Goal: Task Accomplishment & Management: Manage account settings

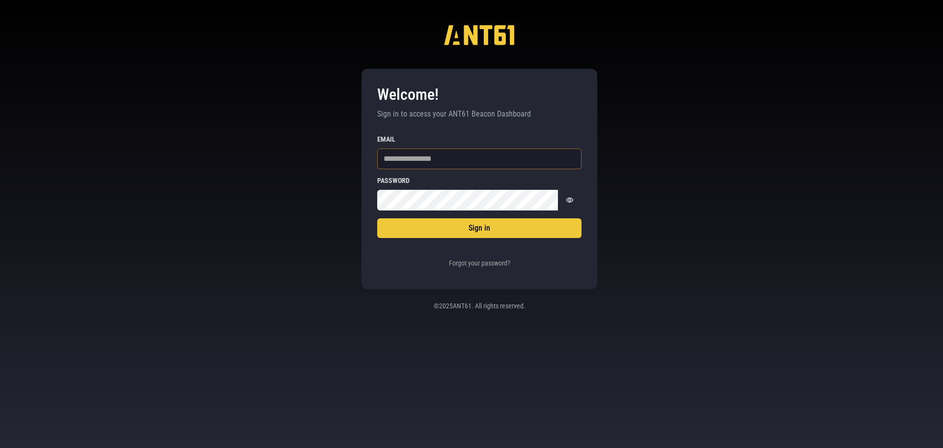
click at [417, 156] on input "Email" at bounding box center [479, 158] width 204 height 21
type input "**********"
click at [377, 218] on button "Sign in" at bounding box center [479, 228] width 204 height 20
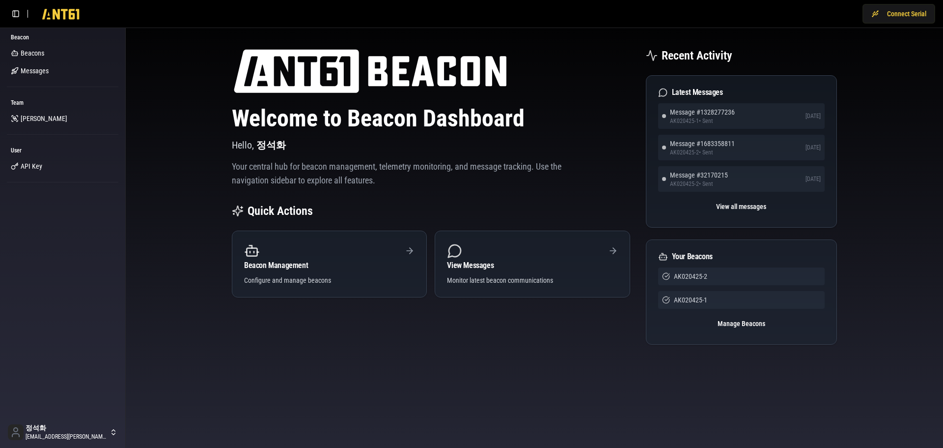
click at [165, 276] on div "Welcome to Beacon Dashboard Hello, [PERSON_NAME] Your central hub for beacon ma…" at bounding box center [535, 208] width 802 height 344
click at [32, 168] on span "API Key" at bounding box center [32, 166] width 22 height 10
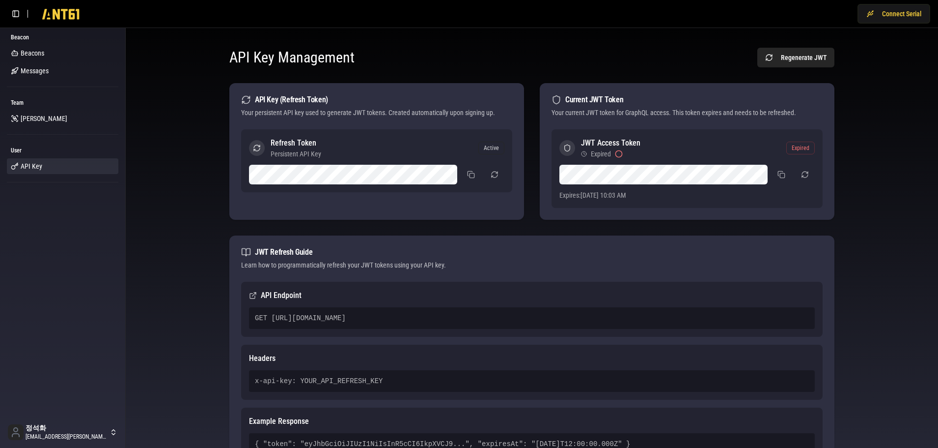
click at [201, 298] on div "API Key Management Regenerate JWT API Key (Refresh Token) Your persistent API k…" at bounding box center [532, 269] width 797 height 466
click at [293, 256] on div "JWT Refresh Guide" at bounding box center [532, 252] width 582 height 10
click at [357, 257] on div "JWT Refresh Guide Learn how to programmatically refresh your JWT tokens using y…" at bounding box center [531, 258] width 605 height 46
click at [367, 111] on div "Your persistent API key used to generate JWT tokens. Created automatically upon…" at bounding box center [376, 113] width 271 height 10
click at [455, 119] on div "API Key (Refresh Token) Your persistent API key used to generate JWT tokens. Cr…" at bounding box center [376, 106] width 295 height 46
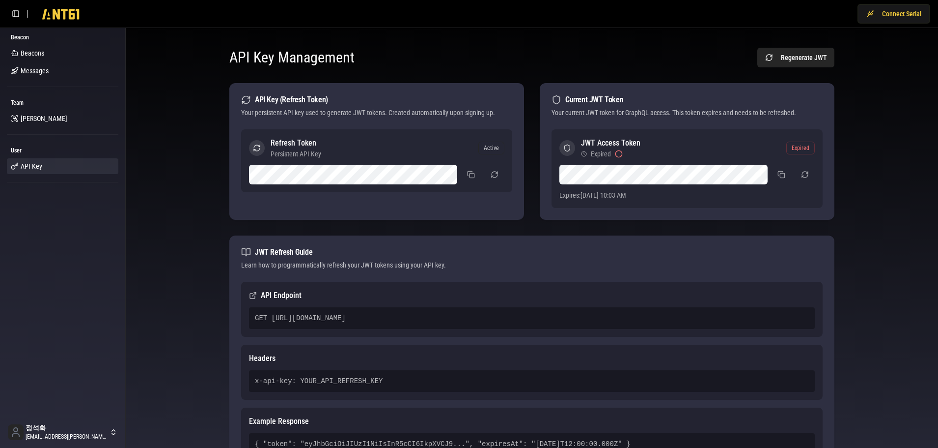
click at [480, 115] on div "Your persistent API key used to generate JWT tokens. Created automatically upon…" at bounding box center [376, 113] width 271 height 10
drag, startPoint x: 793, startPoint y: 149, endPoint x: 818, endPoint y: 149, distance: 25.1
click at [818, 149] on div "JWT Access Token Expired Expired Expires: [DATE] 10:03 AM" at bounding box center [687, 168] width 271 height 79
copy div "Expired"
click at [867, 84] on div "API Key Management Regenerate JWT API Key (Refresh Token) Your persistent API k…" at bounding box center [532, 269] width 797 height 466
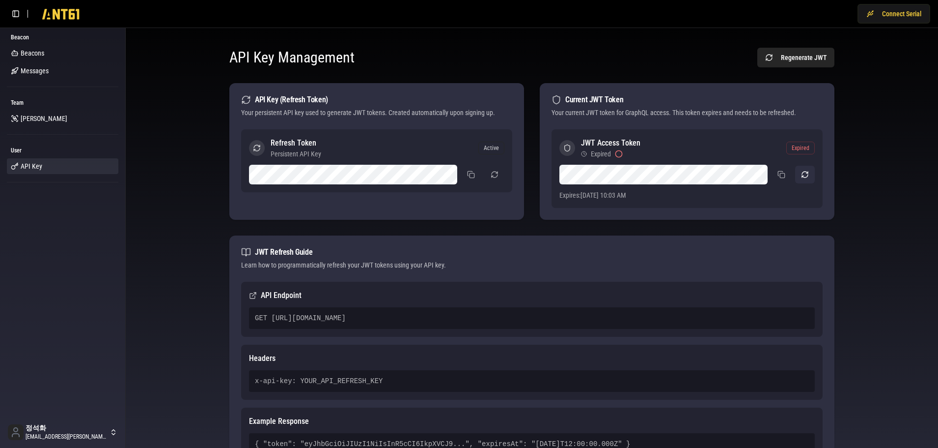
click at [804, 171] on button "button" at bounding box center [805, 175] width 20 height 18
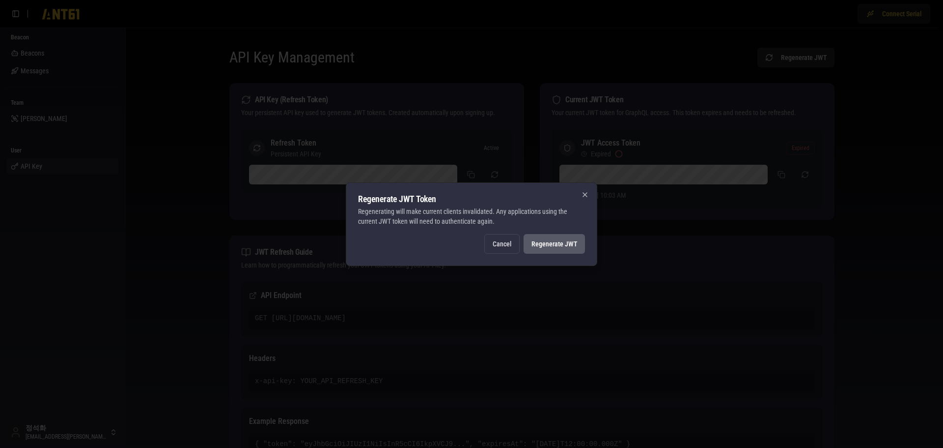
click at [557, 249] on button "Regenerate JWT" at bounding box center [554, 244] width 61 height 20
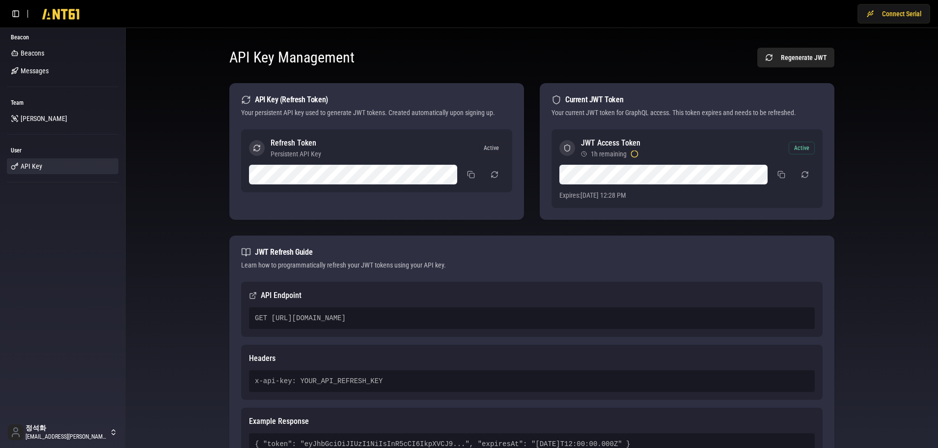
click at [866, 194] on div "API Key Management Regenerate JWT API Key (Refresh Token) Your persistent API k…" at bounding box center [532, 269] width 797 height 466
click at [757, 177] on button at bounding box center [758, 175] width 16 height 16
click at [777, 177] on button at bounding box center [782, 175] width 20 height 18
click at [36, 53] on span "Beacons" at bounding box center [33, 53] width 24 height 10
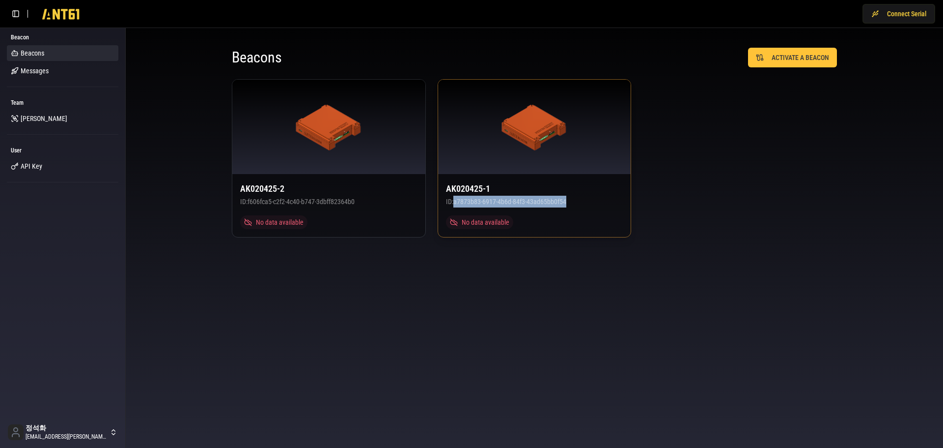
drag, startPoint x: 575, startPoint y: 201, endPoint x: 454, endPoint y: 203, distance: 121.4
click at [454, 203] on div "AK020425-1 ID: a7873b83-6917-4b6d-84f3-43ad65bb0f54 No data available" at bounding box center [534, 205] width 193 height 63
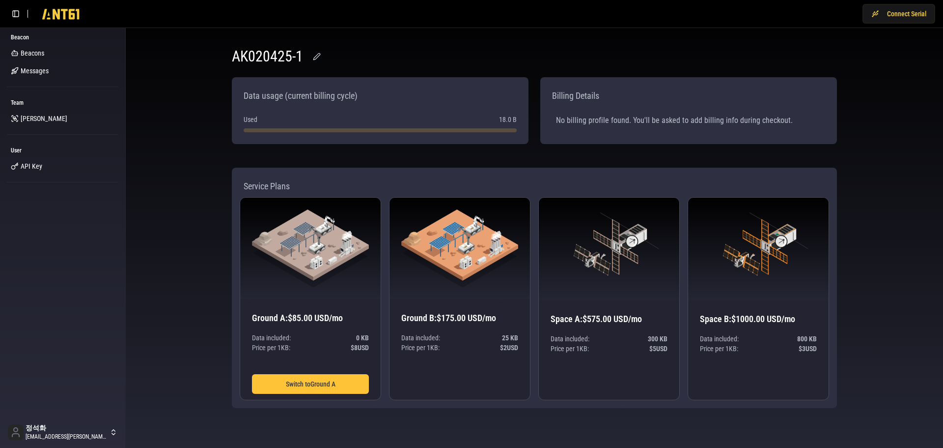
click at [209, 172] on div "AK020425-1 Data usage (current billing cycle) Used 18.0 B Billing Details No bi…" at bounding box center [534, 227] width 817 height 399
click at [26, 52] on span "Beacons" at bounding box center [33, 53] width 24 height 10
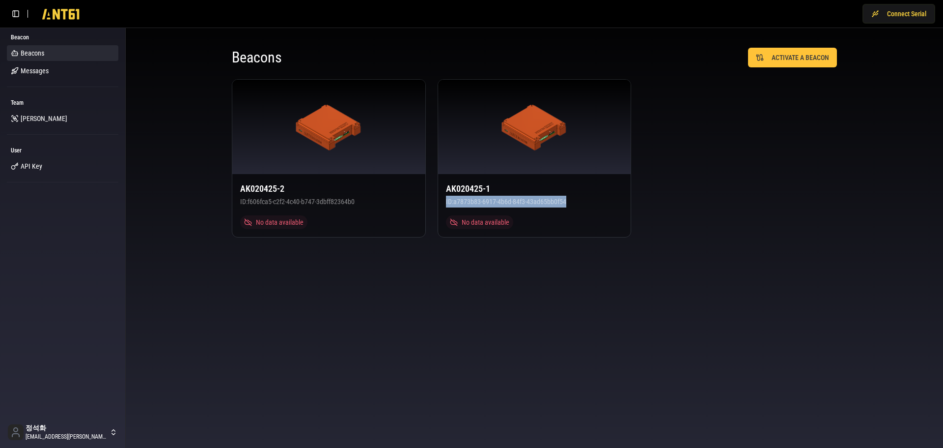
drag, startPoint x: 651, startPoint y: 211, endPoint x: 434, endPoint y: 199, distance: 217.0
click at [434, 199] on div "AK020425-2 ID: f606fca5-c2f2-4c40-b747-3dbff82364b0 No data available AK020425-…" at bounding box center [534, 158] width 605 height 158
copy div "ID: a7873b83-6917-4b6d-84f3-43ad65bb0f54"
click at [31, 165] on span "API Key" at bounding box center [32, 166] width 22 height 10
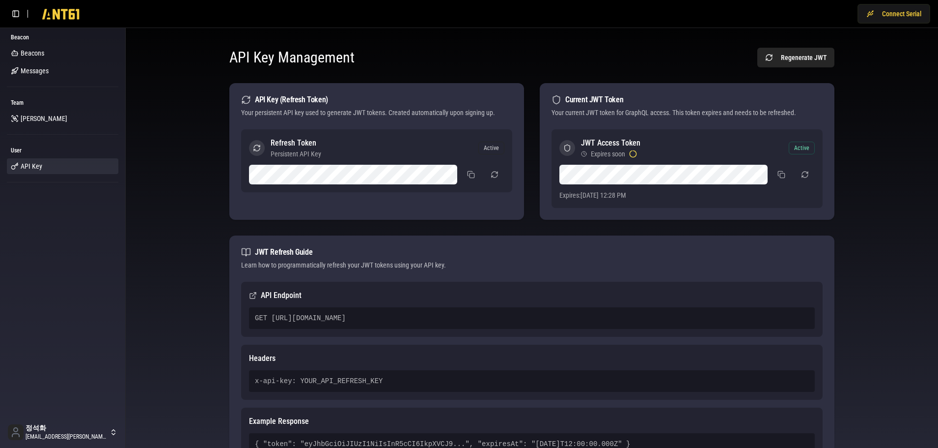
click at [872, 239] on div "API Key Management Regenerate JWT API Key (Refresh Token) Your persistent API k…" at bounding box center [532, 269] width 797 height 466
click at [631, 151] on icon at bounding box center [633, 154] width 8 height 8
click at [589, 149] on div "Expires soon" at bounding box center [610, 154] width 59 height 10
drag, startPoint x: 630, startPoint y: 155, endPoint x: 594, endPoint y: 162, distance: 36.9
click at [624, 156] on div "Expires soon" at bounding box center [614, 154] width 46 height 10
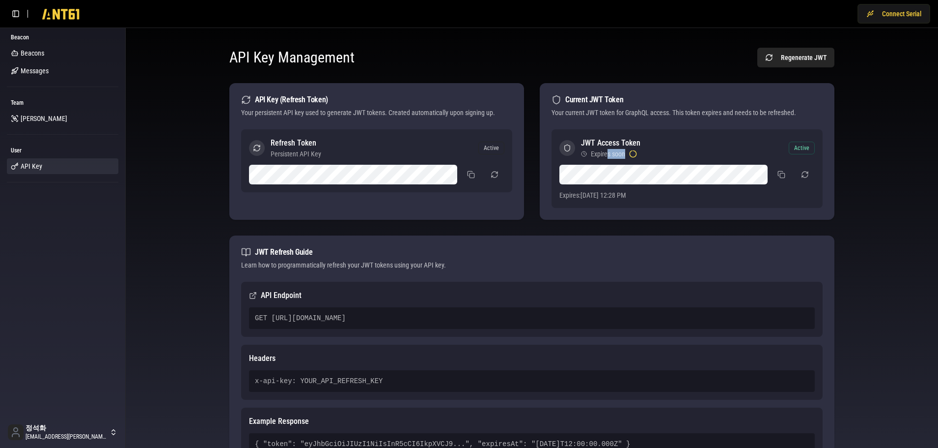
drag, startPoint x: 607, startPoint y: 153, endPoint x: 625, endPoint y: 157, distance: 19.0
click at [625, 157] on span "Expires soon" at bounding box center [608, 154] width 34 height 10
click at [583, 156] on circle at bounding box center [584, 153] width 5 height 5
drag, startPoint x: 592, startPoint y: 156, endPoint x: 627, endPoint y: 158, distance: 35.9
click at [627, 158] on div "Expires soon" at bounding box center [614, 154] width 46 height 10
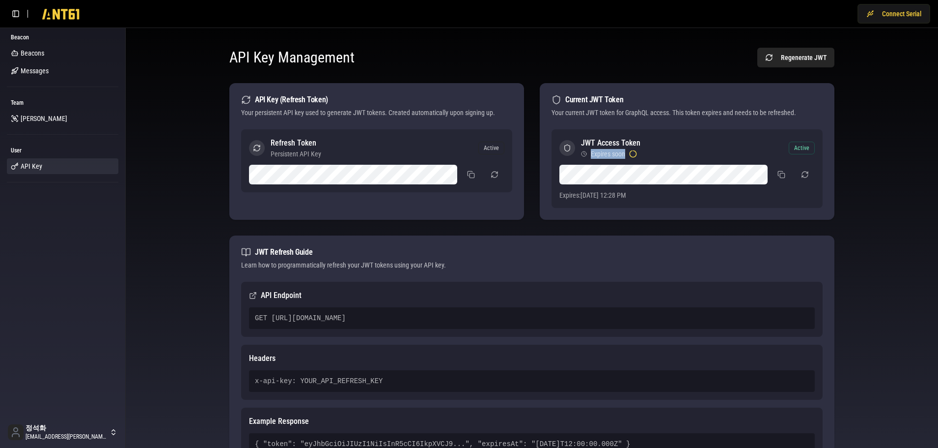
copy span "Expires soon"
click at [182, 296] on div "API Key Management Regenerate JWT API Key (Refresh Token) Your persistent API k…" at bounding box center [532, 269] width 797 height 466
click at [158, 288] on div "API Key Management Regenerate JWT API Key (Refresh Token) Your persistent API k…" at bounding box center [532, 269] width 797 height 466
drag, startPoint x: 269, startPoint y: 319, endPoint x: 550, endPoint y: 317, distance: 281.0
click at [550, 317] on div "GET [URL][DOMAIN_NAME]" at bounding box center [532, 318] width 566 height 22
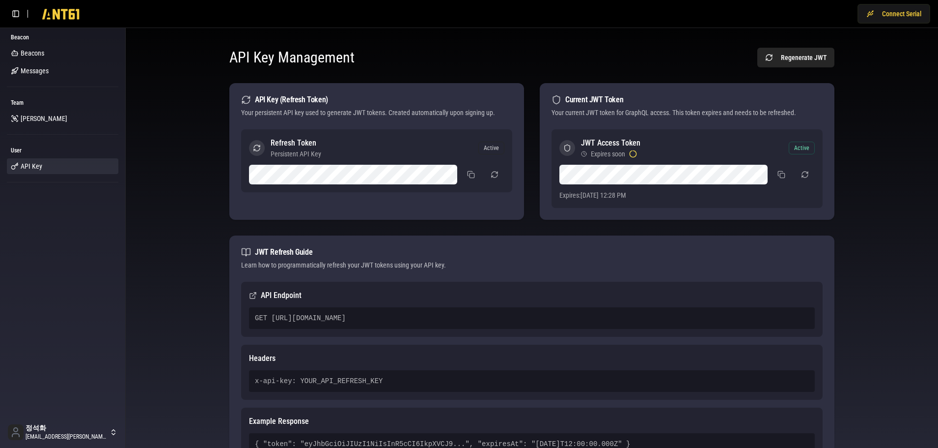
copy div "[URL][DOMAIN_NAME]"
click at [32, 52] on span "Beacons" at bounding box center [33, 53] width 24 height 10
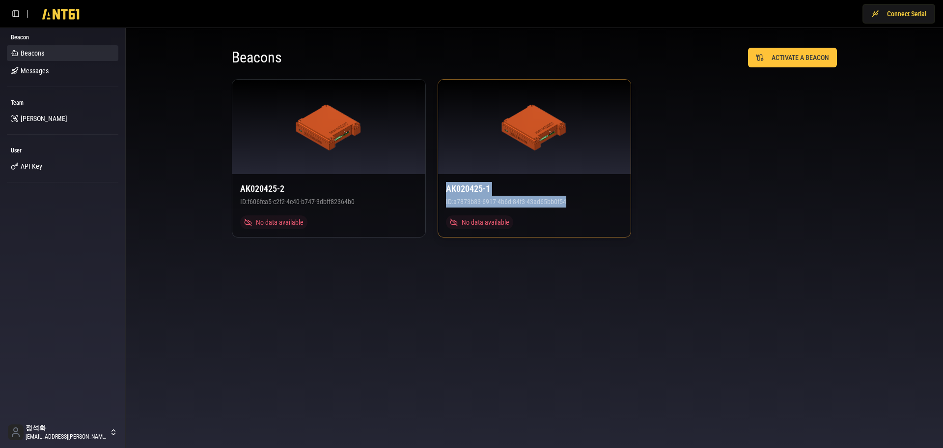
drag, startPoint x: 657, startPoint y: 204, endPoint x: 445, endPoint y: 187, distance: 213.4
click at [445, 187] on div "AK020425-2 ID: f606fca5-c2f2-4c40-b747-3dbff82364b0 No data available AK020425-…" at bounding box center [534, 158] width 605 height 158
copy div "AK020425-1 ID: a7873b83-6917-4b6d-84f3-43ad65bb0f54"
click at [172, 165] on div "Beacons ACTIVATE A BEACON AK020425-2 ID: f606fca5-c2f2-4c40-b747-3dbff82364b0 N…" at bounding box center [534, 142] width 817 height 229
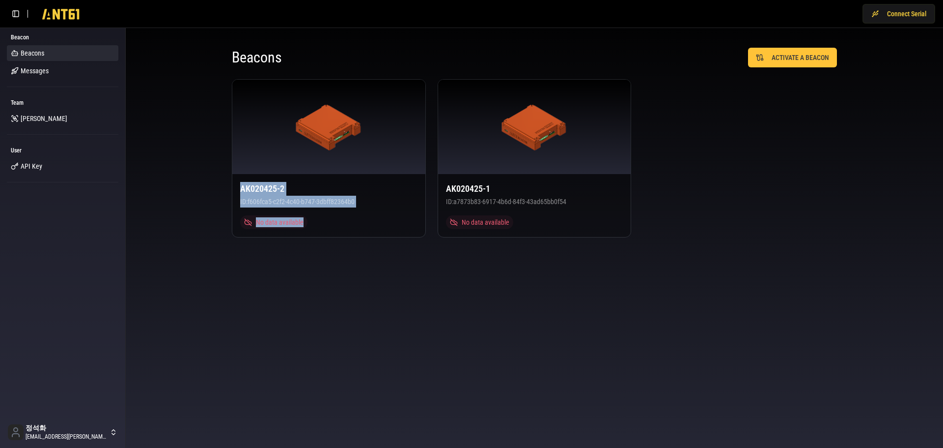
drag, startPoint x: 223, startPoint y: 189, endPoint x: 310, endPoint y: 241, distance: 101.4
click at [310, 241] on div "Beacons ACTIVATE A BEACON AK020425-2 ID: f606fca5-c2f2-4c40-b747-3dbff82364b0 N…" at bounding box center [534, 142] width 629 height 213
copy div "AK020425-2 ID: f606fca5-c2f2-4c40-b747-3dbff82364b0 No data available"
click at [161, 221] on div "Beacons ACTIVATE A BEACON AK020425-2 ID: f606fca5-c2f2-4c40-b747-3dbff82364b0 N…" at bounding box center [534, 142] width 817 height 229
click at [383, 201] on div "AK020425-2 ID: f606fca5-c2f2-4c40-b747-3dbff82364b0 No data available" at bounding box center [328, 205] width 193 height 63
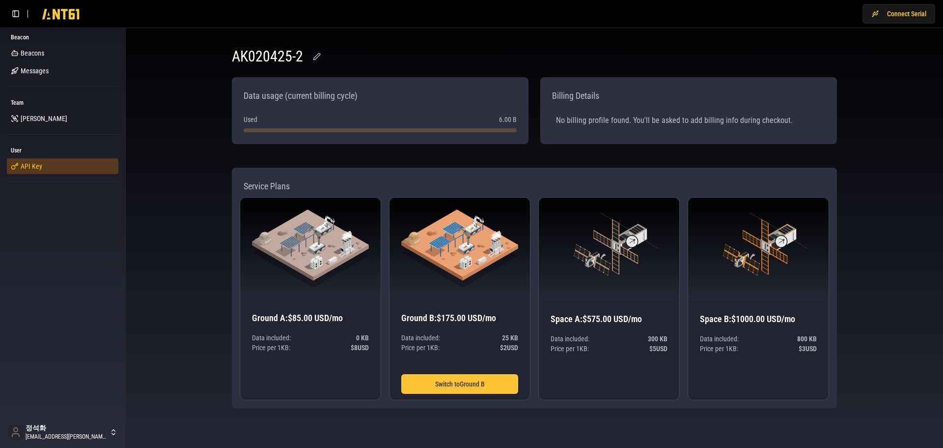
click at [35, 164] on span "API Key" at bounding box center [32, 166] width 22 height 10
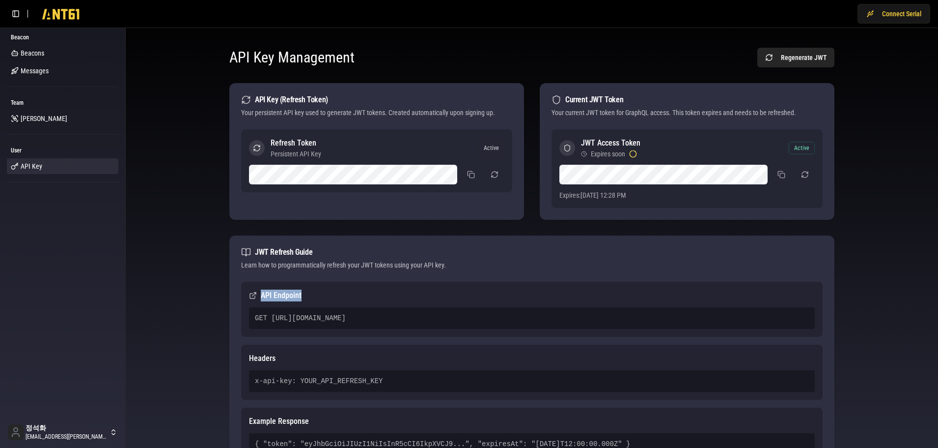
drag, startPoint x: 261, startPoint y: 296, endPoint x: 300, endPoint y: 294, distance: 38.8
click at [300, 294] on h3 "API Endpoint" at bounding box center [532, 295] width 566 height 12
copy h3 "API Endpoint"
click at [165, 252] on div "API Key Management Regenerate JWT API Key (Refresh Token) Your persistent API k…" at bounding box center [532, 269] width 797 height 466
drag, startPoint x: 271, startPoint y: 319, endPoint x: 557, endPoint y: 315, distance: 286.0
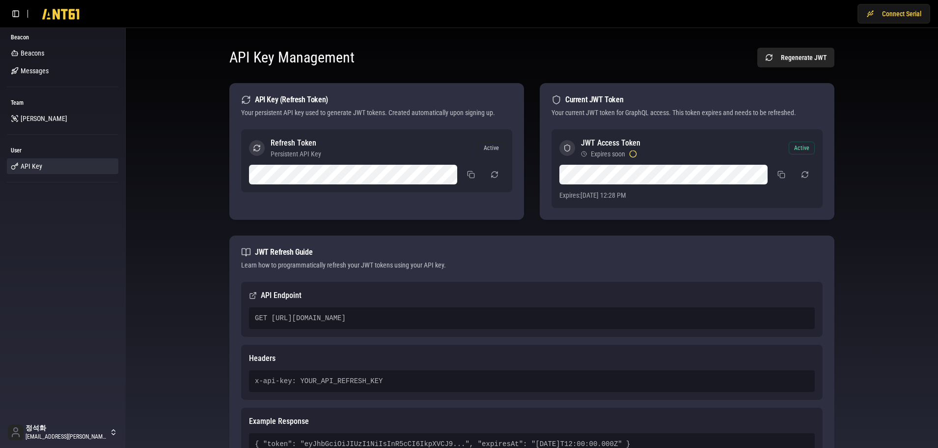
click at [557, 315] on div "GET [URL][DOMAIN_NAME]" at bounding box center [532, 318] width 566 height 22
copy div "[URL][DOMAIN_NAME]"
click at [783, 176] on button at bounding box center [782, 175] width 20 height 18
click at [169, 349] on div "API Key Management Regenerate JWT API Key (Refresh Token) Your persistent API k…" at bounding box center [532, 269] width 797 height 466
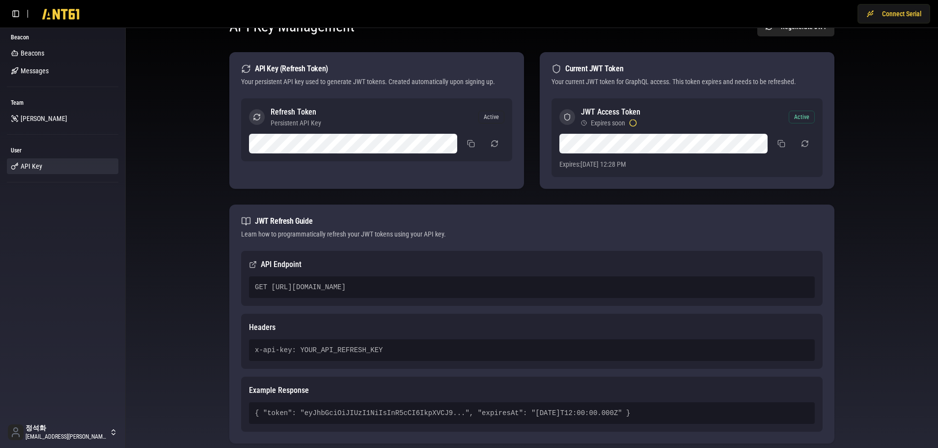
scroll to position [62, 0]
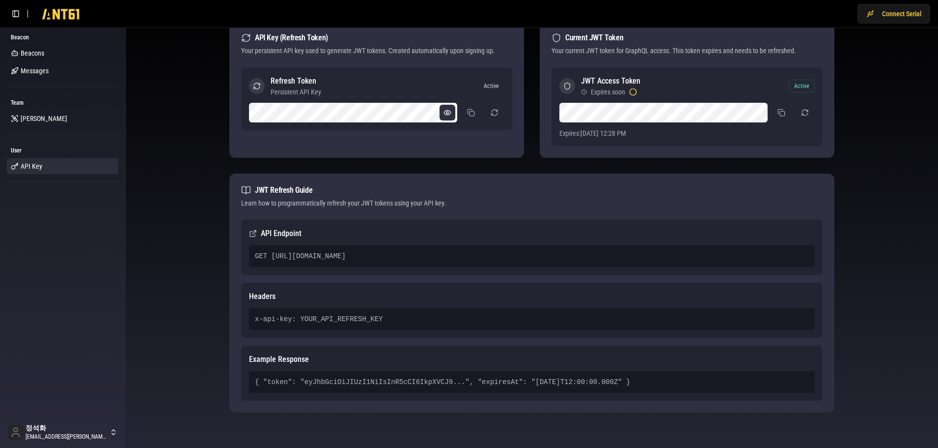
click at [447, 114] on button at bounding box center [448, 113] width 16 height 16
click at [193, 388] on div "API Key Management Regenerate JWT API Key (Refresh Token) Your persistent API k…" at bounding box center [532, 207] width 797 height 466
click at [193, 241] on div "API Key Management Regenerate JWT API Key (Refresh Token) Your persistent API k…" at bounding box center [532, 207] width 797 height 466
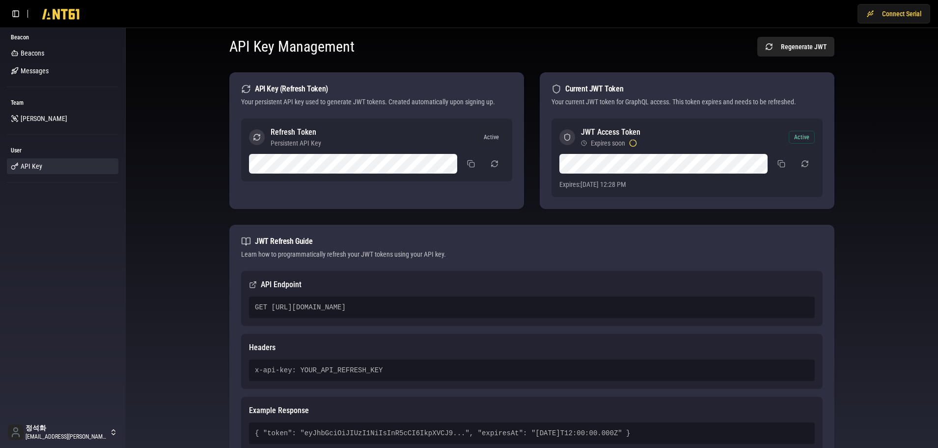
scroll to position [0, 0]
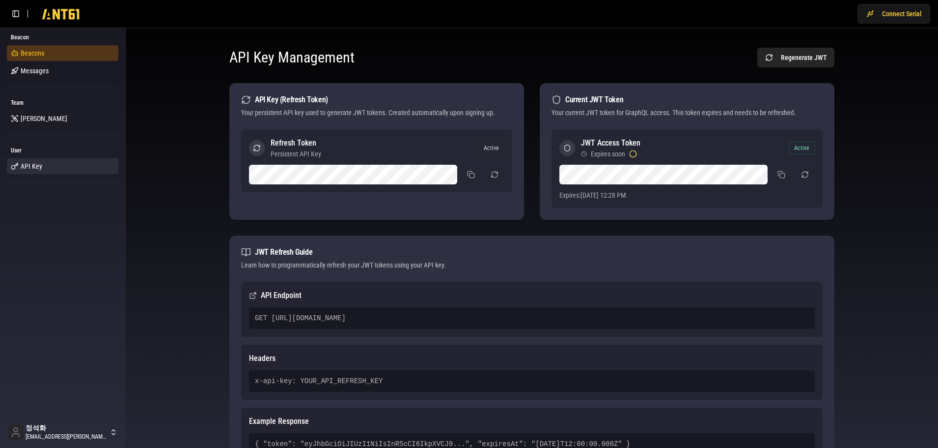
click at [39, 48] on span "Beacons" at bounding box center [33, 53] width 24 height 10
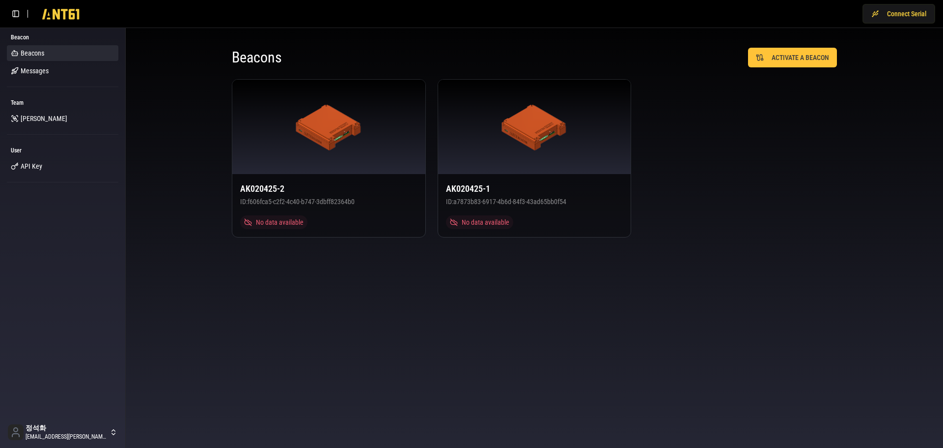
click at [265, 395] on body "Connect Serial Beacon Beacons Messages Team [PERSON_NAME] User API Key 정석화 [EMA…" at bounding box center [471, 224] width 943 height 448
click at [32, 168] on span "API Key" at bounding box center [32, 166] width 22 height 10
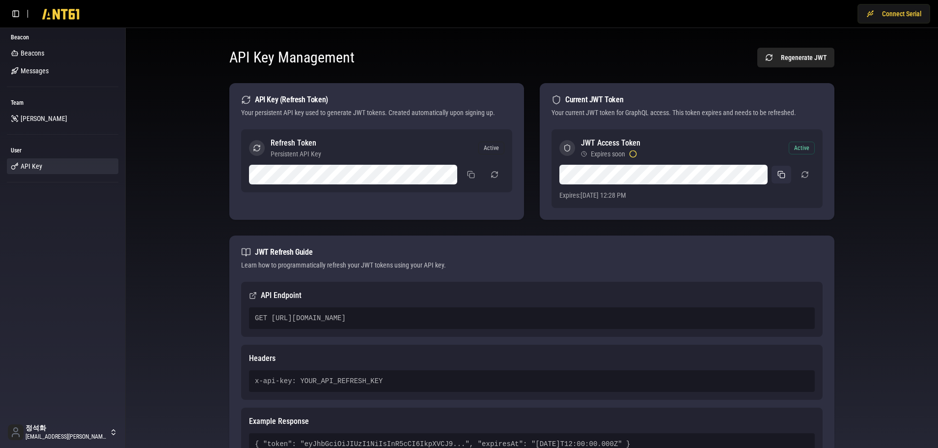
click at [782, 177] on button at bounding box center [782, 175] width 20 height 18
drag, startPoint x: 567, startPoint y: 101, endPoint x: 589, endPoint y: 101, distance: 21.1
click at [589, 101] on div "Current JWT Token" at bounding box center [687, 100] width 271 height 10
copy div "Current"
click at [175, 223] on div "API Key Management Regenerate JWT API Key (Refresh Token) Your persistent API k…" at bounding box center [532, 269] width 797 height 466
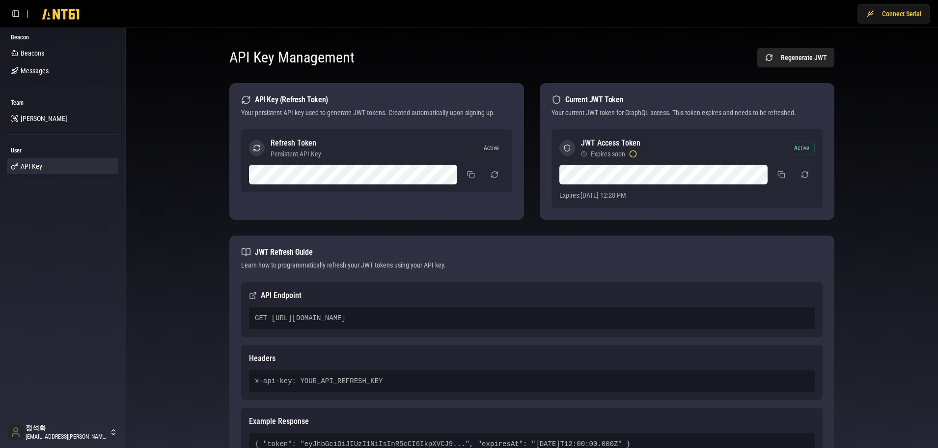
click at [179, 230] on div "API Key Management Regenerate JWT API Key (Refresh Token) Your persistent API k…" at bounding box center [532, 269] width 797 height 466
